Goal: Task Accomplishment & Management: Complete application form

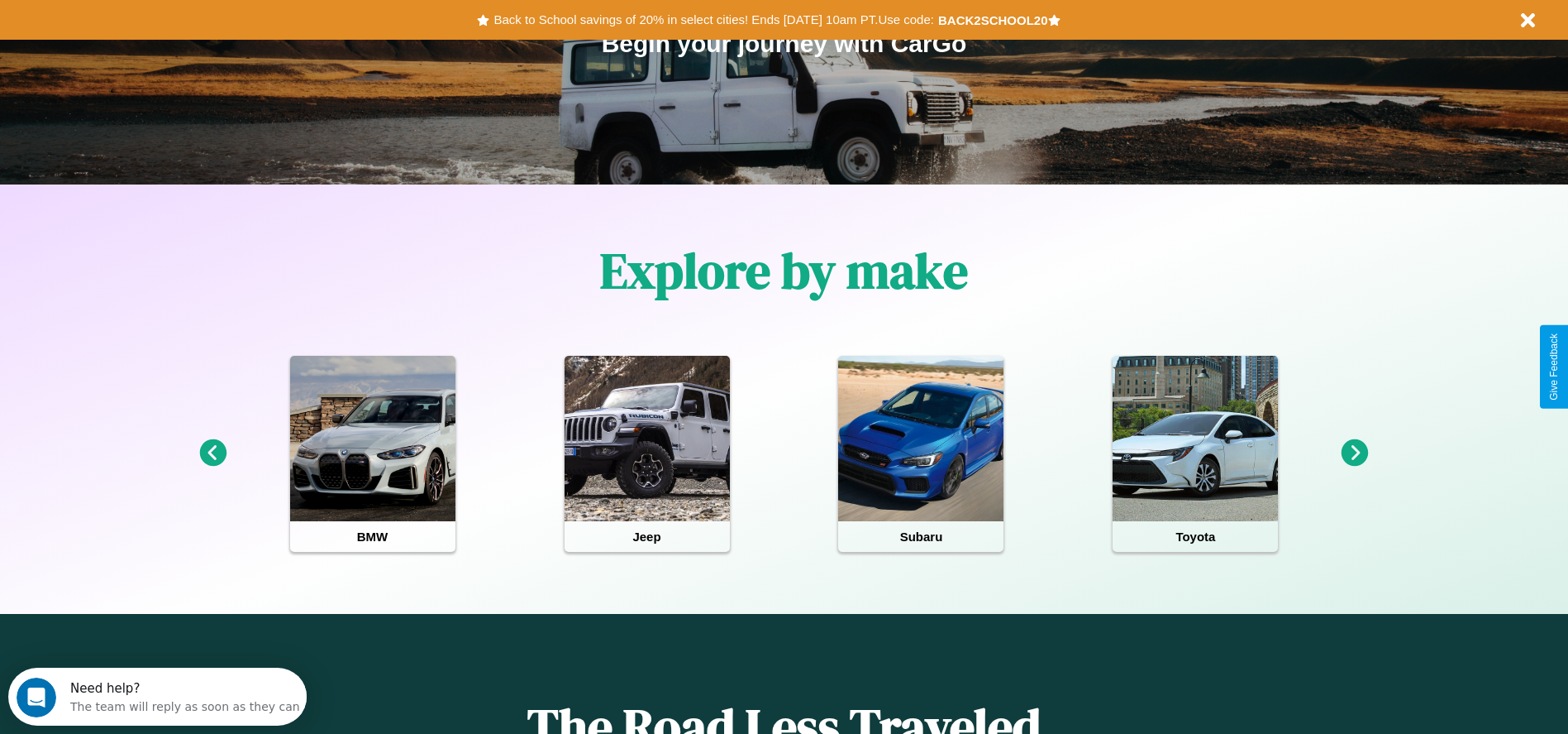
scroll to position [343, 0]
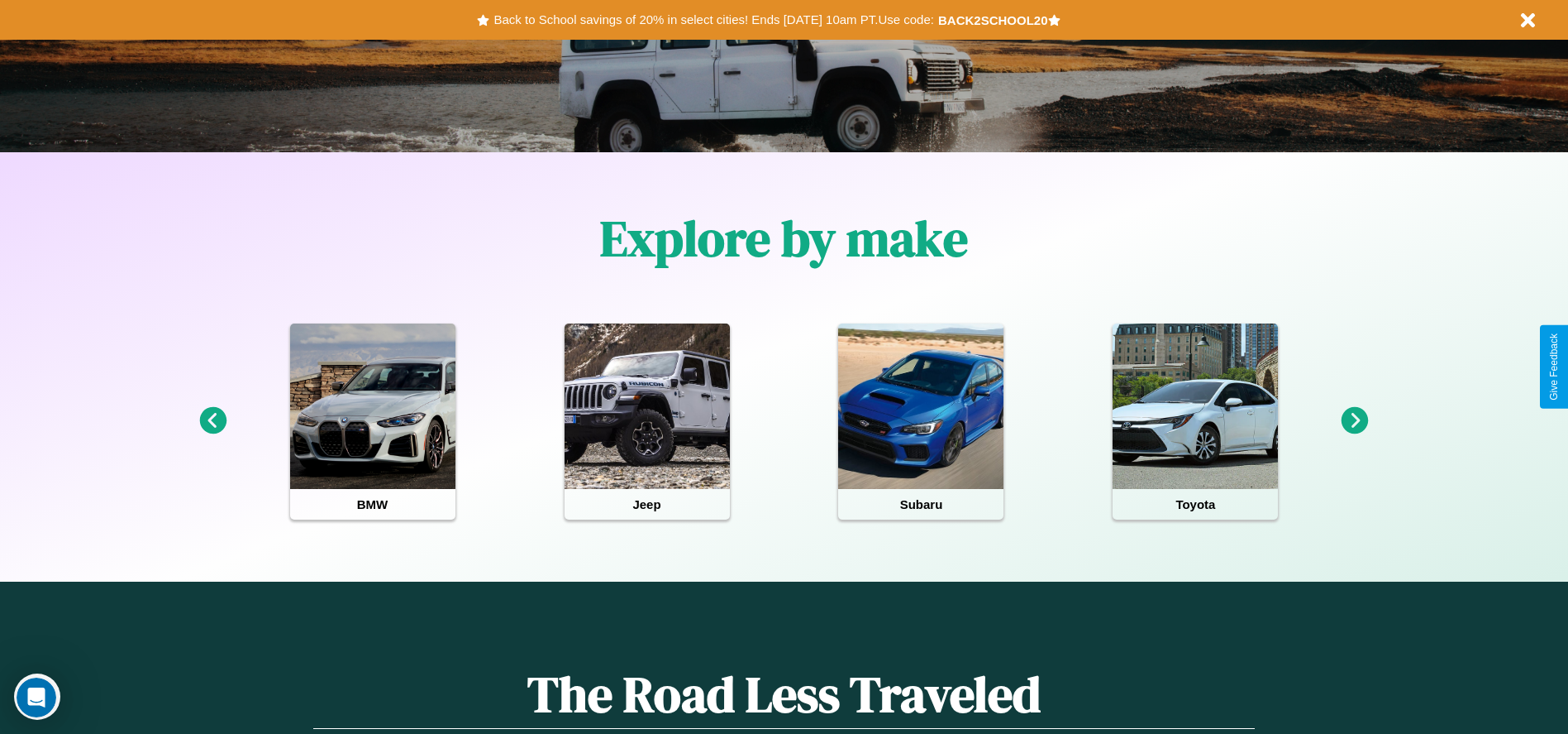
click at [1355, 421] on icon at bounding box center [1355, 420] width 27 height 27
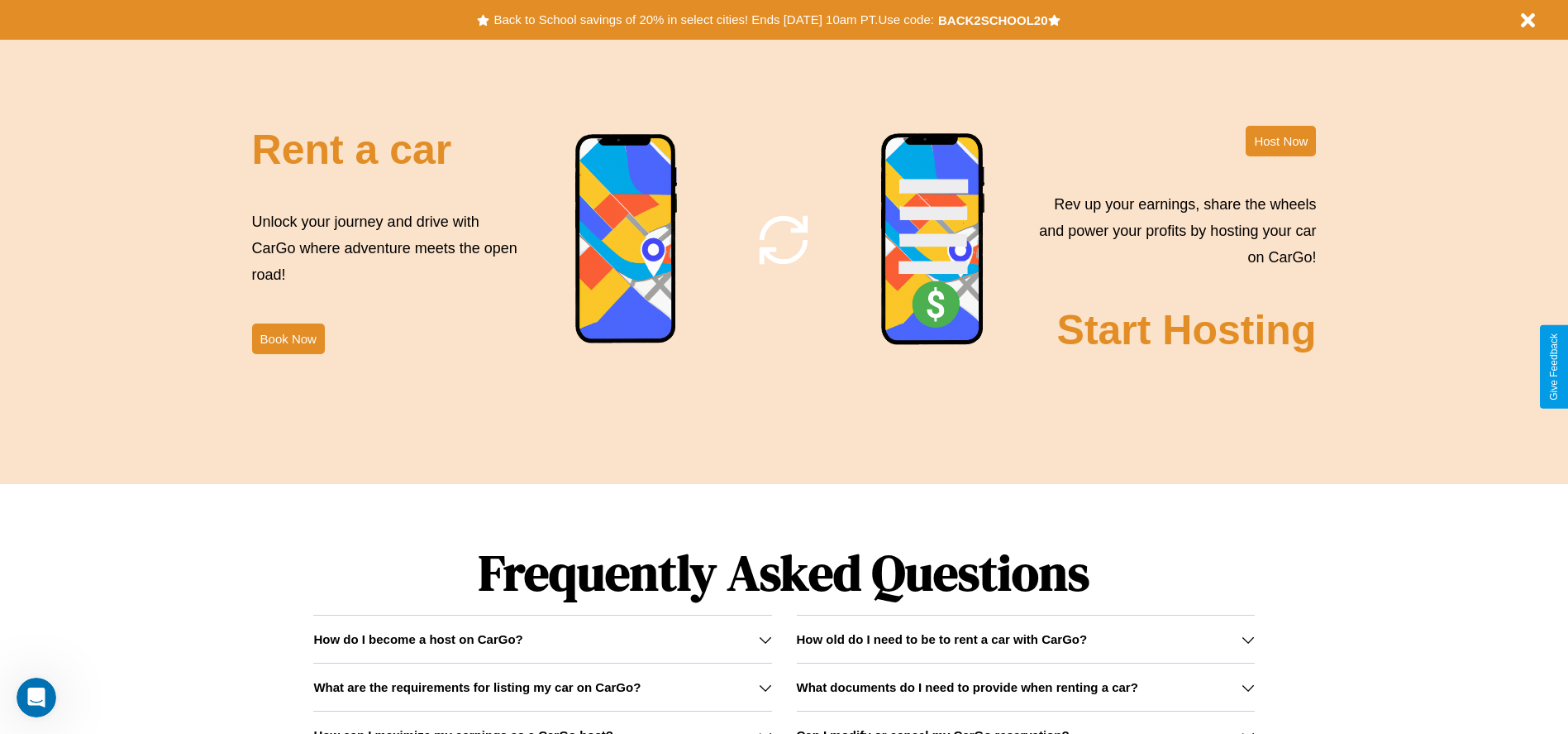
scroll to position [2373, 0]
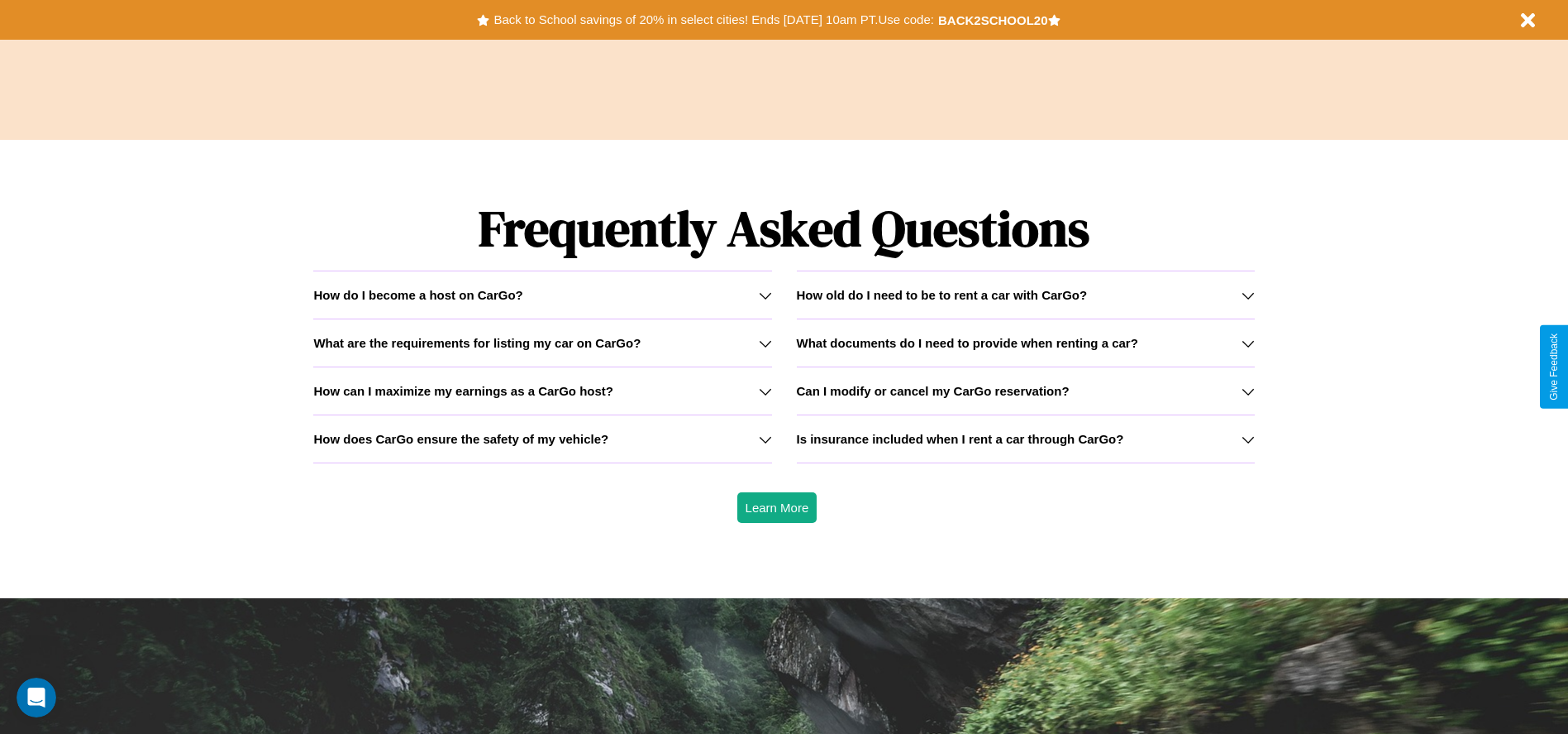
click at [542, 294] on div "How do I become a host on CarGo?" at bounding box center [542, 294] width 458 height 14
click at [1247, 342] on icon at bounding box center [1248, 343] width 13 height 13
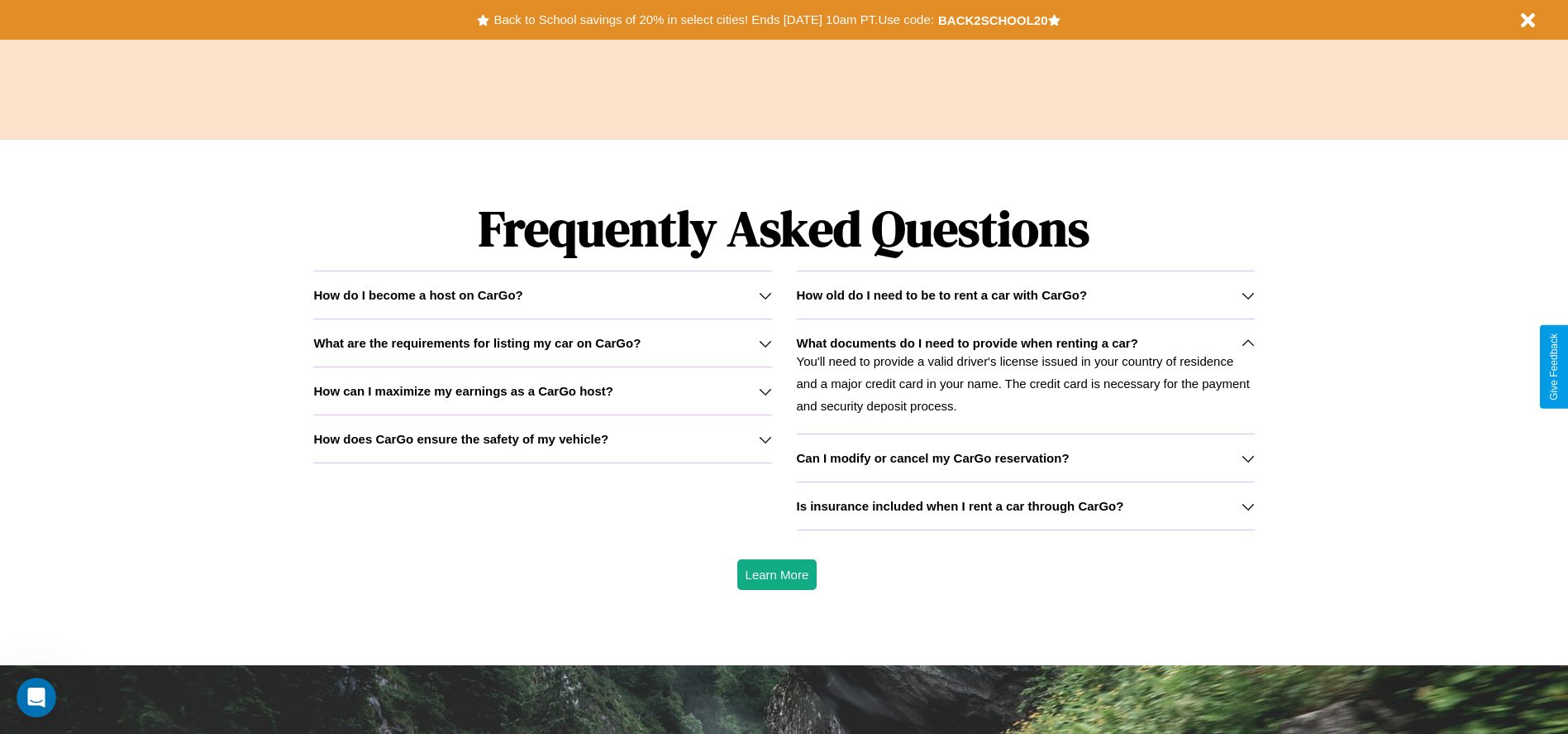
click at [542, 439] on h3 "How does CarGo ensure the safety of my vehicle?" at bounding box center [460, 439] width 295 height 14
click at [764, 391] on icon at bounding box center [765, 392] width 13 height 13
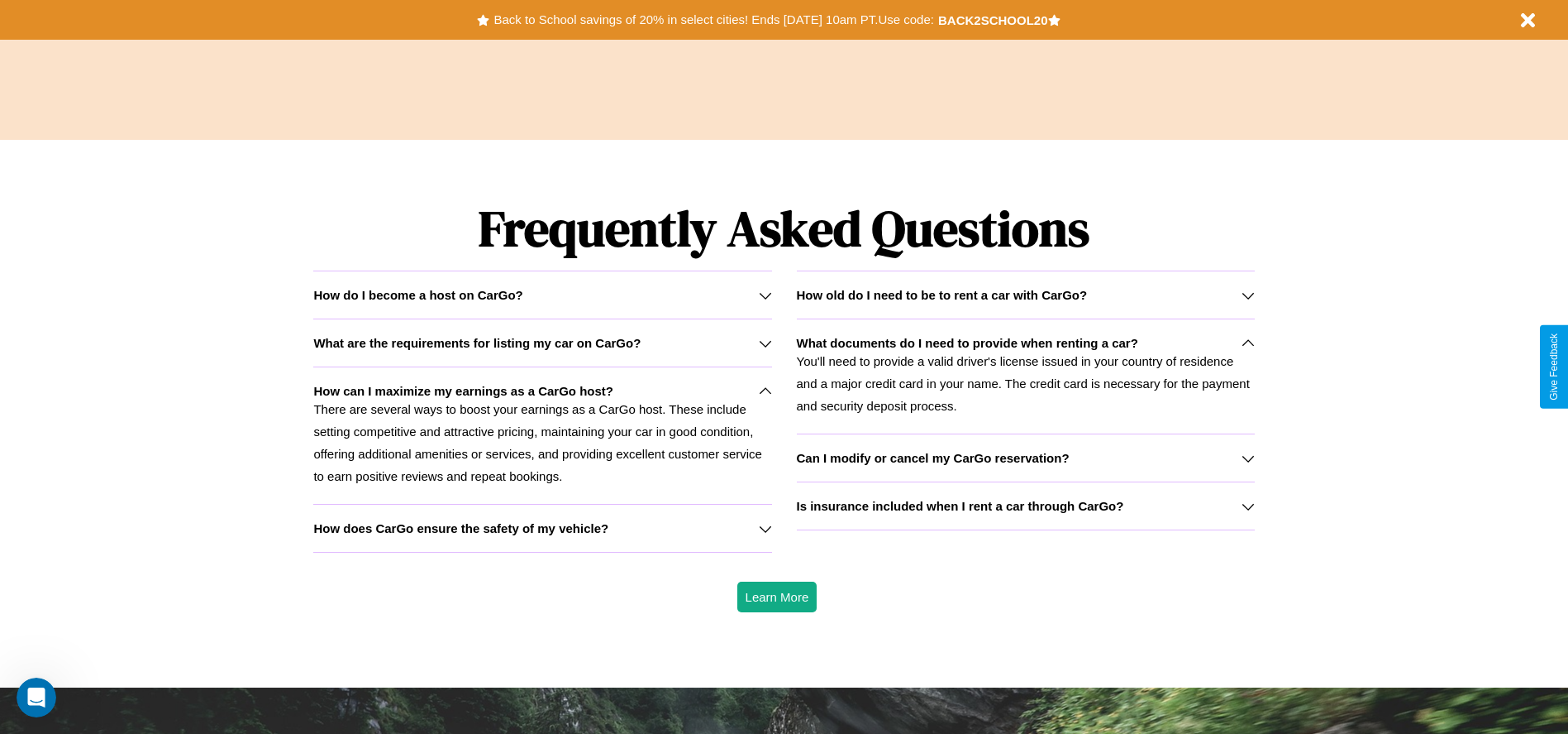
click at [1025, 294] on h3 "How old do I need to be to rent a car with CarGo?" at bounding box center [942, 294] width 291 height 14
click at [764, 294] on icon at bounding box center [765, 295] width 13 height 13
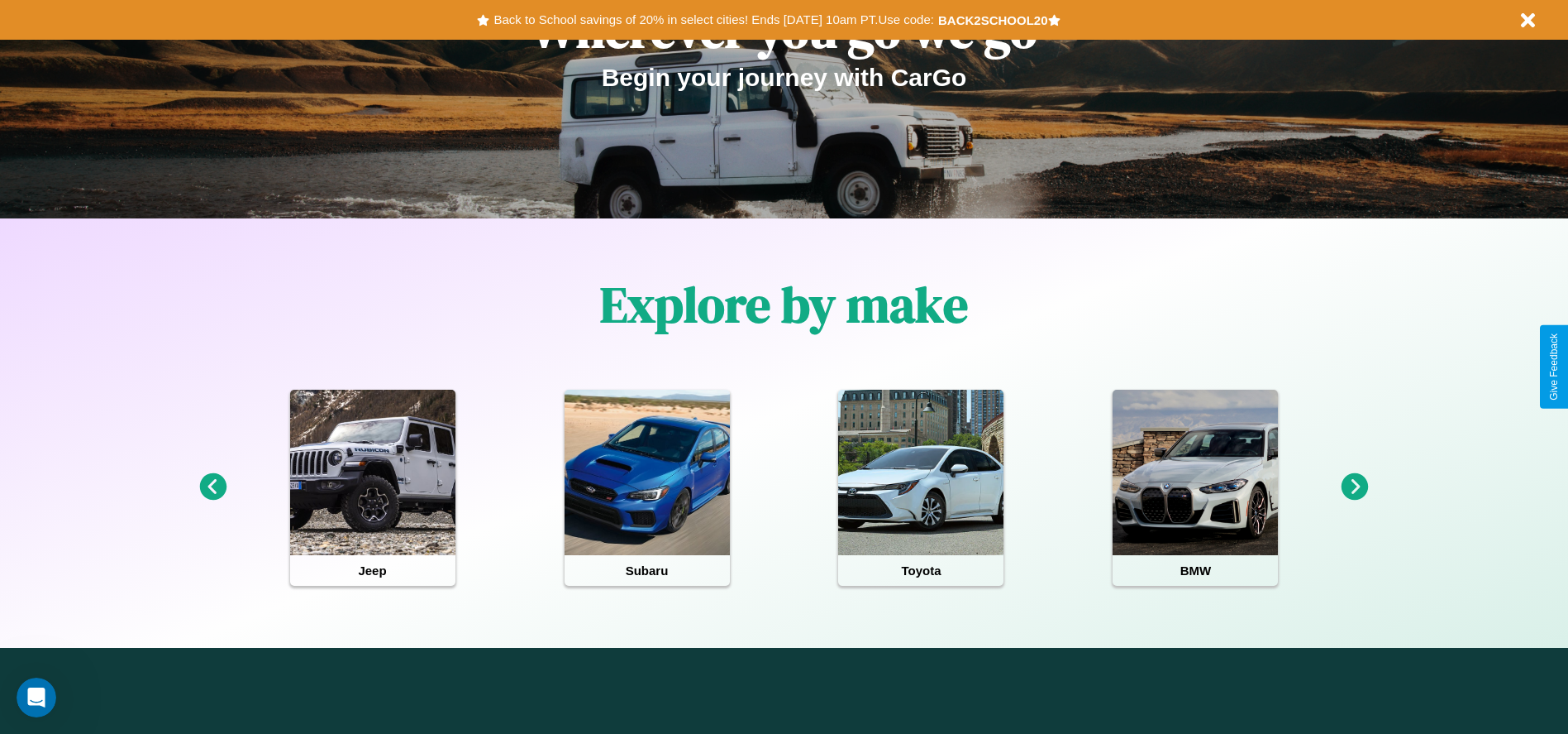
scroll to position [0, 0]
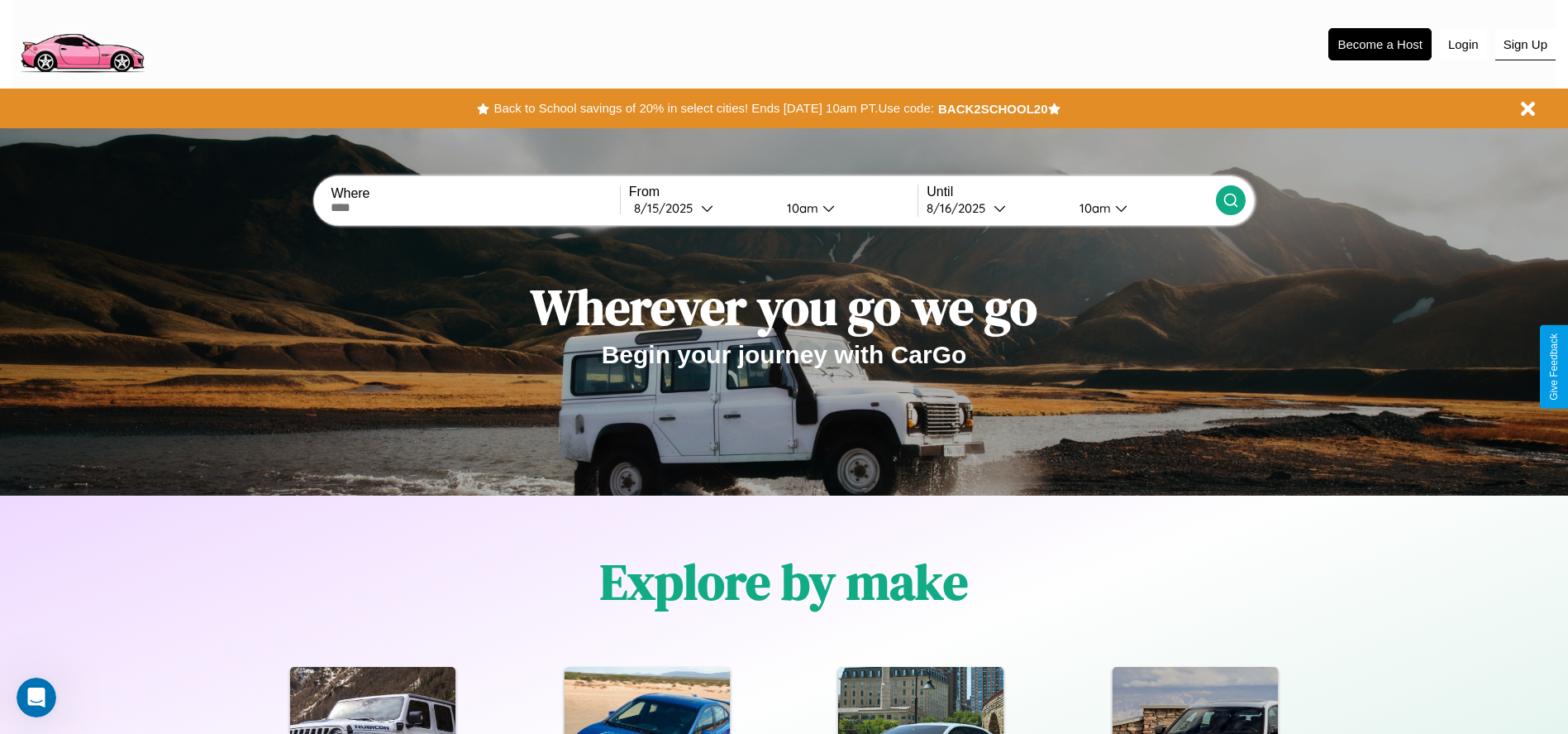
click at [1525, 44] on button "Sign Up" at bounding box center [1525, 44] width 61 height 32
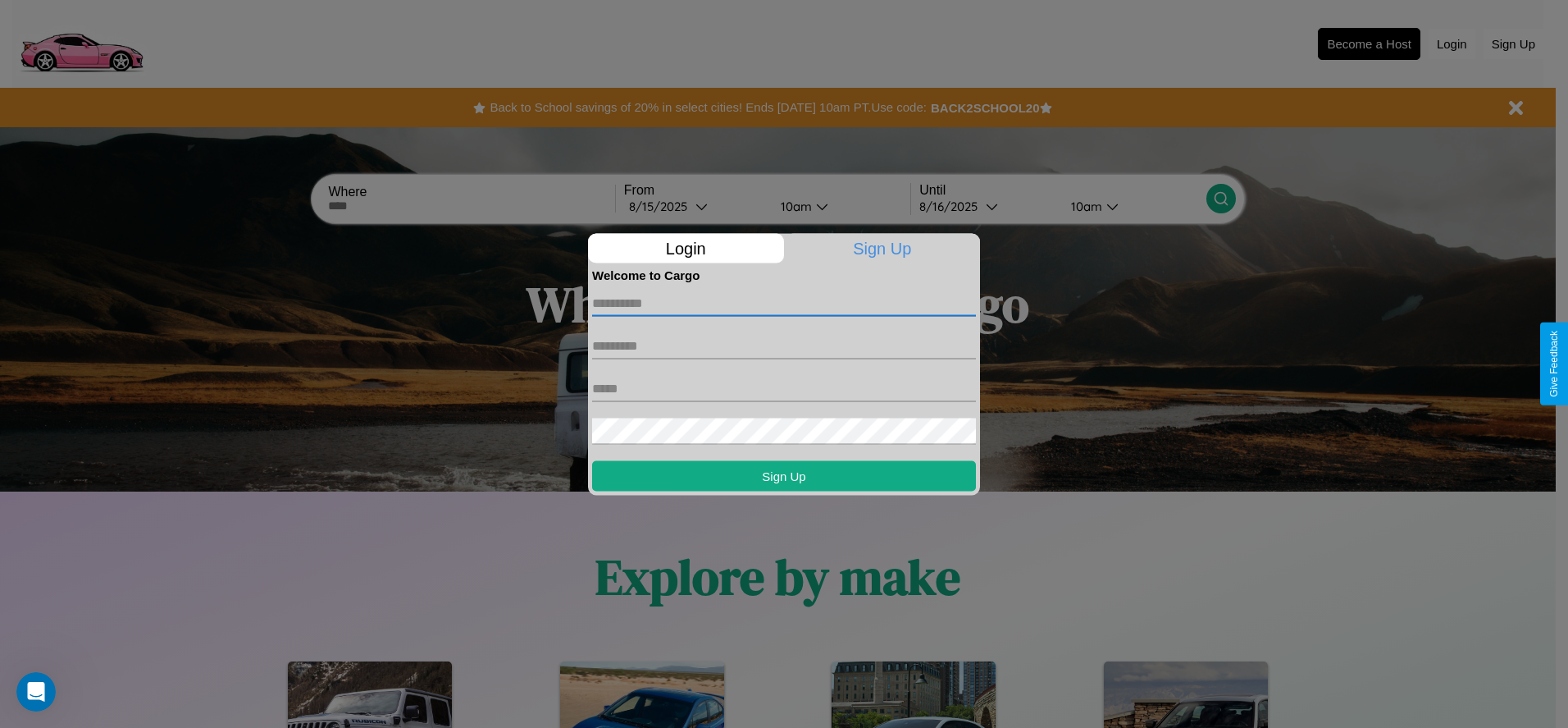
click at [784, 302] on input "text" at bounding box center [784, 302] width 383 height 27
type input "*******"
click at [784, 345] on input "text" at bounding box center [784, 345] width 383 height 27
type input "******"
click at [784, 388] on input "text" at bounding box center [784, 388] width 383 height 27
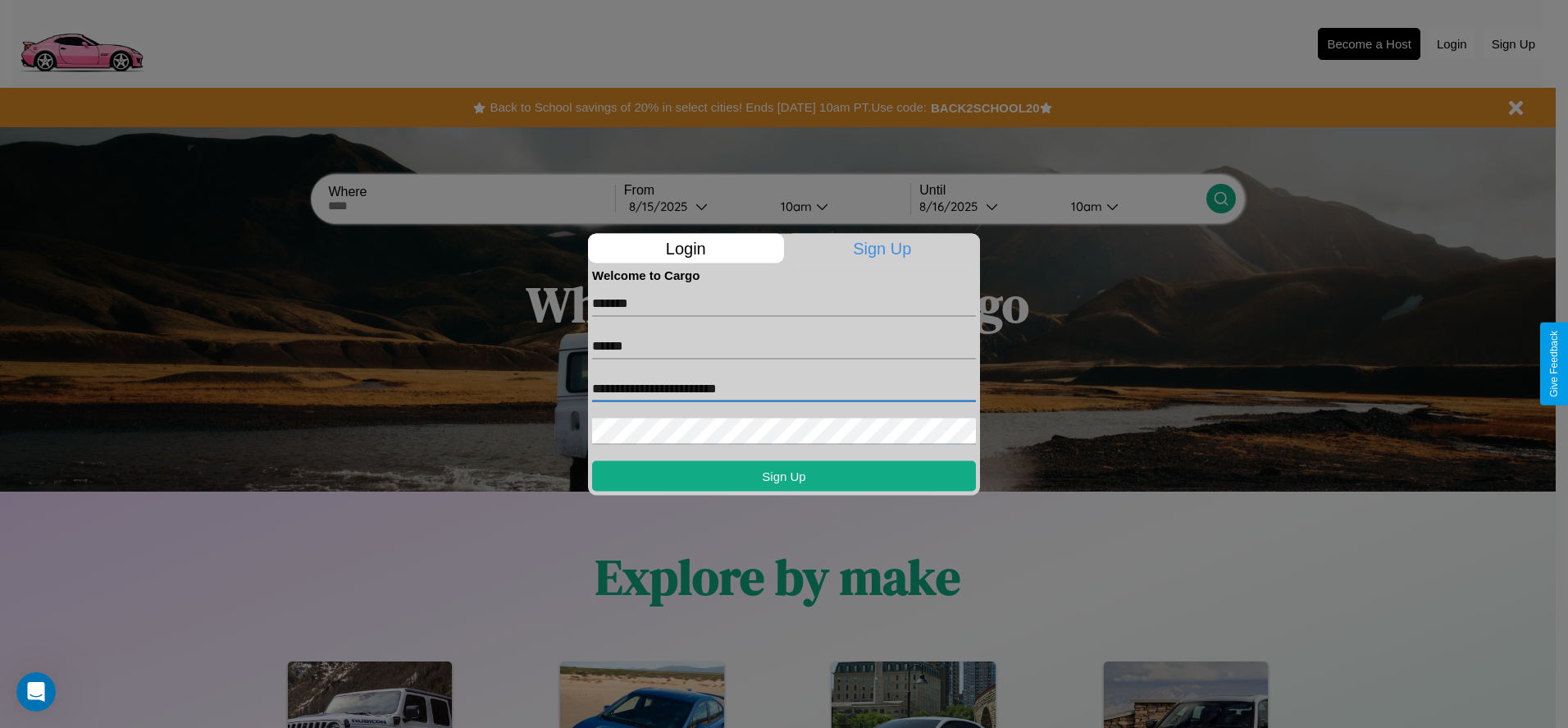
type input "**********"
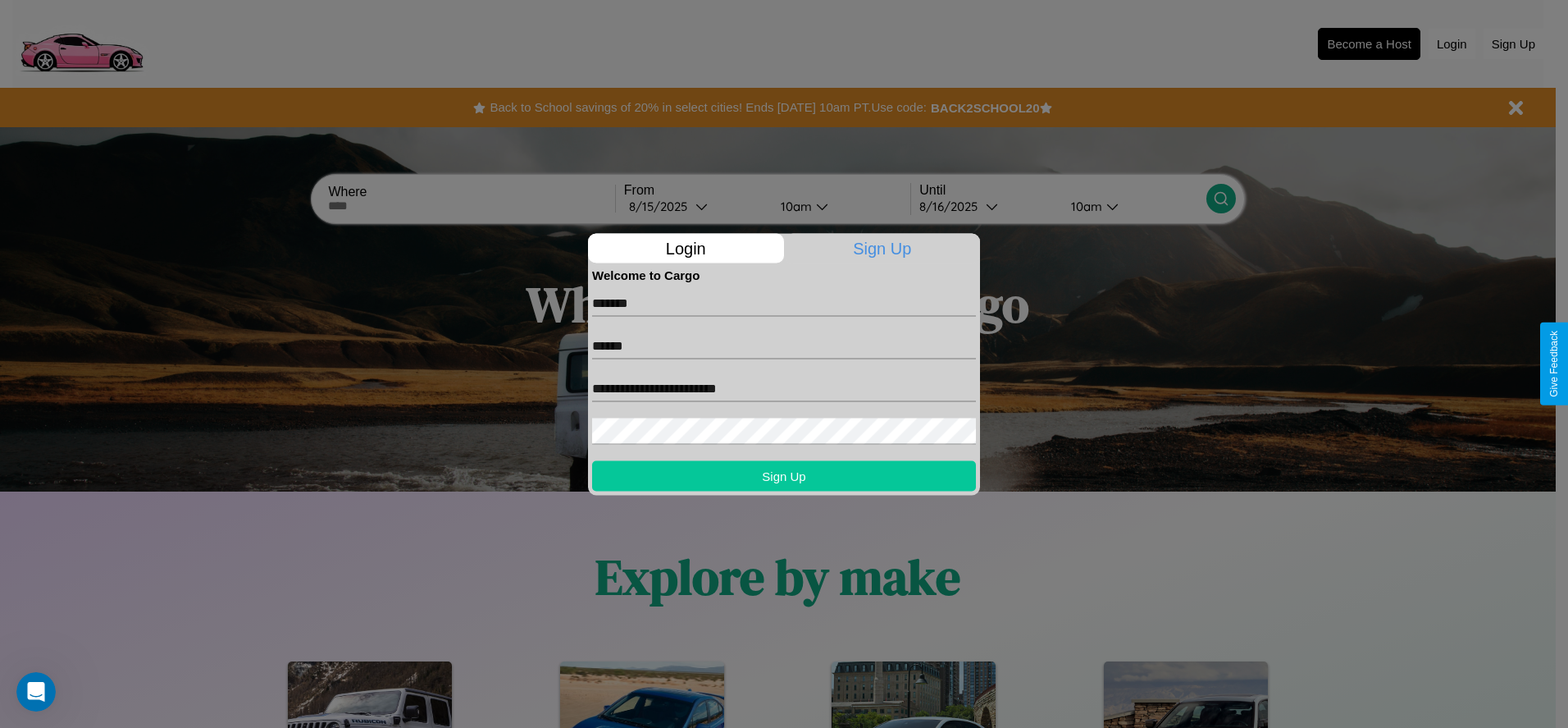
click at [784, 475] on button "Sign Up" at bounding box center [784, 475] width 383 height 31
